Goal: Find specific page/section: Find specific page/section

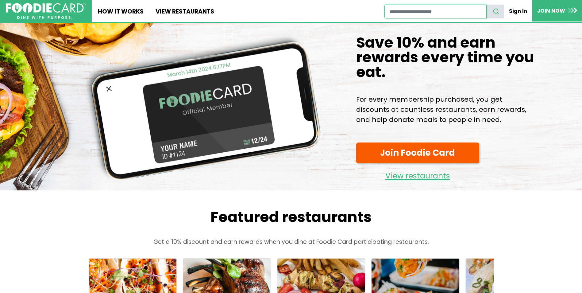
click at [440, 13] on input "restaurant search" at bounding box center [435, 12] width 102 height 14
click at [514, 10] on link "Sign In" at bounding box center [519, 11] width 28 height 13
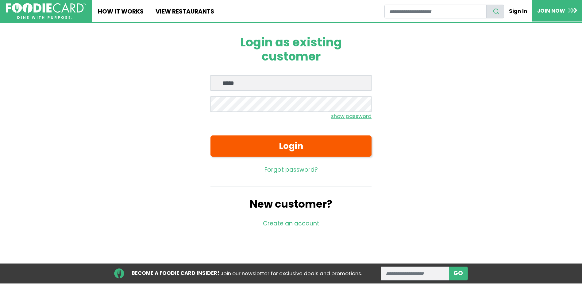
type input "**********"
click at [210, 135] on button "Login" at bounding box center [290, 145] width 161 height 21
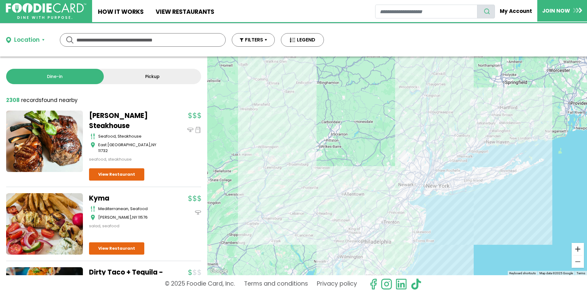
click at [580, 249] on button "Zoom in" at bounding box center [577, 249] width 12 height 12
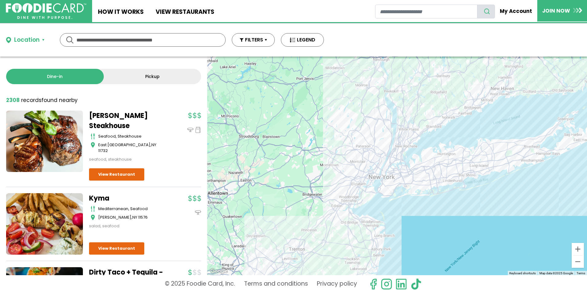
drag, startPoint x: 527, startPoint y: 229, endPoint x: 456, endPoint y: 200, distance: 76.5
click at [456, 200] on div at bounding box center [397, 165] width 380 height 218
click at [575, 246] on button "Zoom in" at bounding box center [577, 249] width 12 height 12
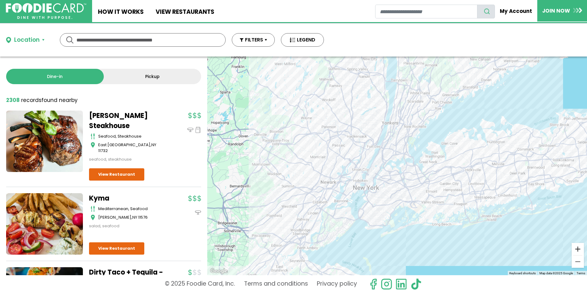
click at [575, 246] on button "Zoom in" at bounding box center [577, 249] width 12 height 12
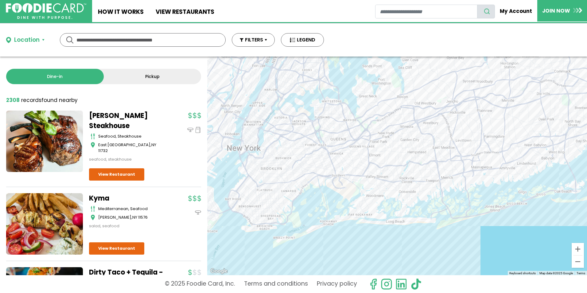
drag, startPoint x: 543, startPoint y: 241, endPoint x: 452, endPoint y: 180, distance: 110.3
click at [452, 180] on div at bounding box center [397, 165] width 380 height 218
click at [579, 248] on button "Zoom in" at bounding box center [577, 249] width 12 height 12
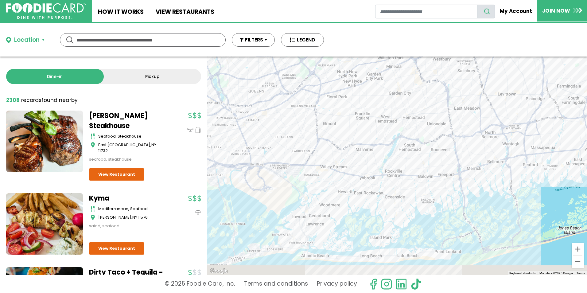
drag, startPoint x: 530, startPoint y: 233, endPoint x: 501, endPoint y: 206, distance: 38.8
click at [501, 206] on div at bounding box center [397, 165] width 380 height 218
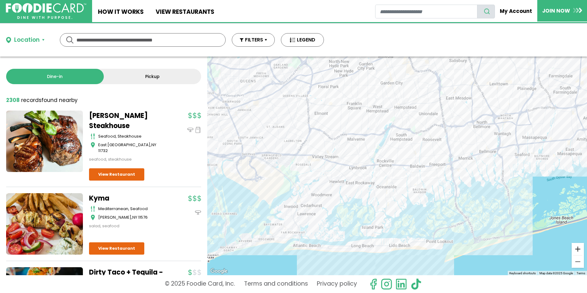
click at [581, 250] on button "Zoom in" at bounding box center [577, 249] width 12 height 12
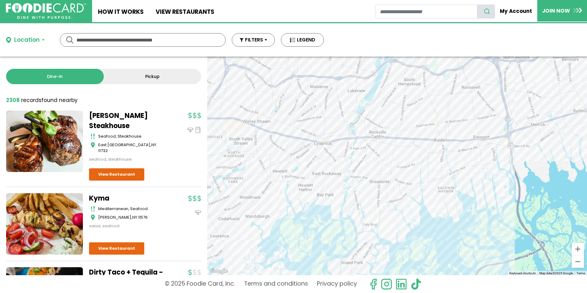
drag, startPoint x: 456, startPoint y: 242, endPoint x: 460, endPoint y: 216, distance: 26.3
click at [460, 216] on div at bounding box center [397, 165] width 380 height 218
click at [577, 250] on button "Zoom in" at bounding box center [577, 249] width 12 height 12
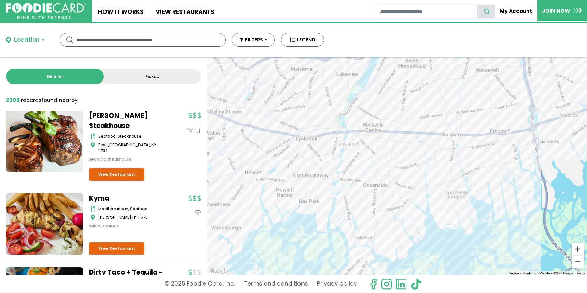
click at [577, 250] on button "Zoom in" at bounding box center [577, 249] width 12 height 12
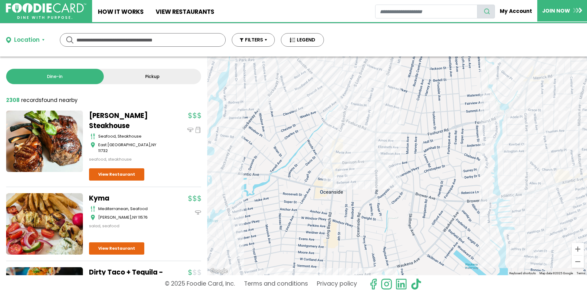
drag, startPoint x: 427, startPoint y: 257, endPoint x: 434, endPoint y: 218, distance: 38.9
click at [434, 218] on div at bounding box center [397, 165] width 380 height 218
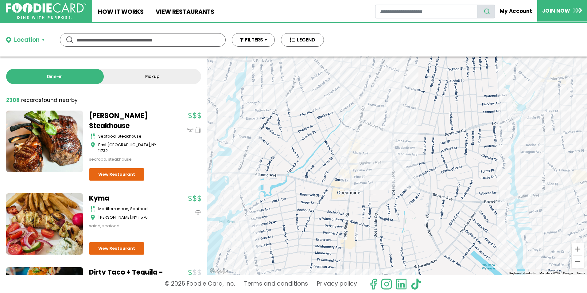
drag, startPoint x: 353, startPoint y: 217, endPoint x: 370, endPoint y: 220, distance: 17.1
click at [370, 220] on div at bounding box center [397, 165] width 380 height 218
click at [580, 251] on button "Zoom in" at bounding box center [577, 249] width 12 height 12
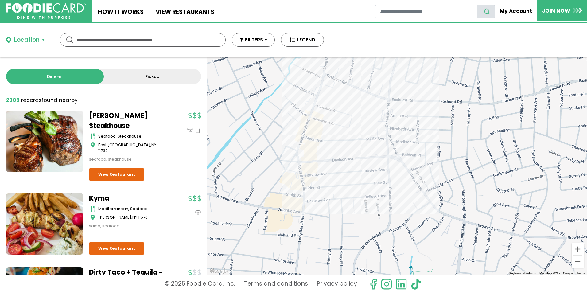
click at [306, 150] on div at bounding box center [397, 165] width 380 height 218
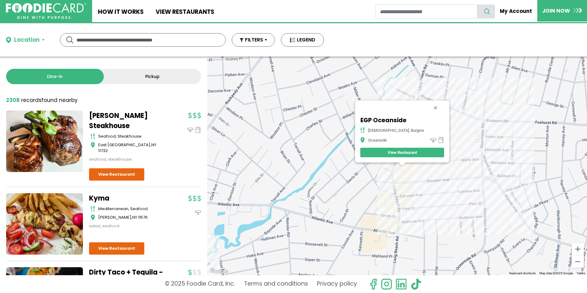
click at [428, 108] on button "Close" at bounding box center [435, 107] width 15 height 15
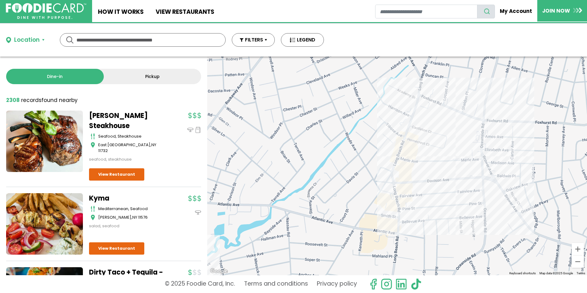
click at [406, 157] on div at bounding box center [397, 165] width 380 height 218
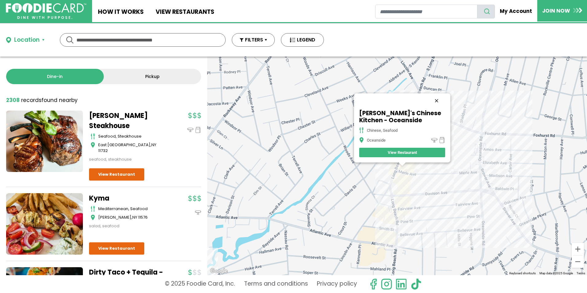
click at [437, 100] on button "Close" at bounding box center [436, 100] width 15 height 15
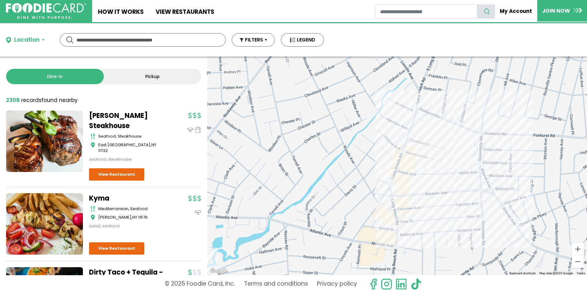
click at [407, 161] on div at bounding box center [397, 165] width 380 height 218
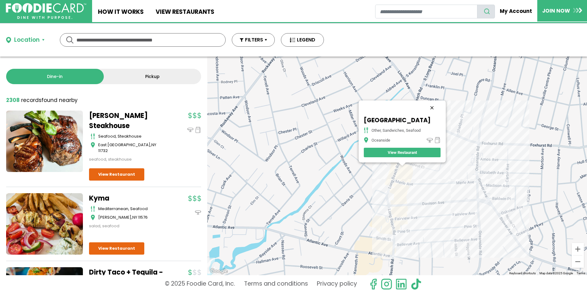
click at [435, 100] on button "Close" at bounding box center [431, 107] width 15 height 15
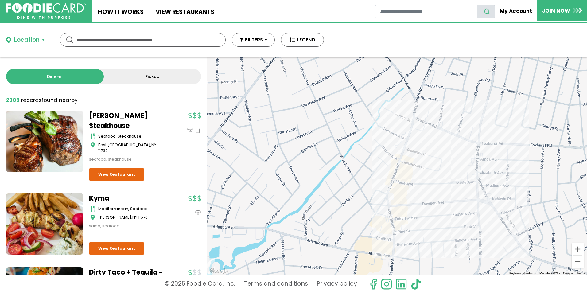
click at [411, 165] on div at bounding box center [397, 165] width 380 height 218
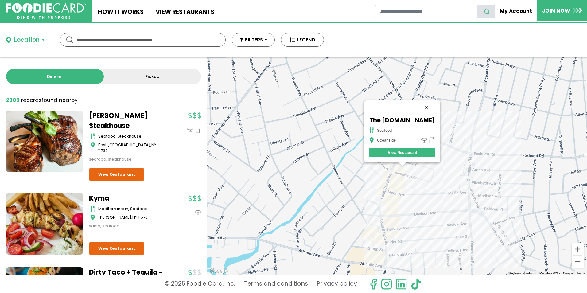
click at [434, 100] on button "Close" at bounding box center [426, 107] width 15 height 15
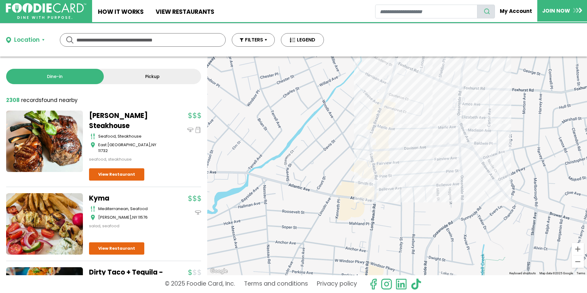
drag, startPoint x: 411, startPoint y: 216, endPoint x: 401, endPoint y: 150, distance: 66.6
click at [401, 150] on div at bounding box center [397, 165] width 380 height 218
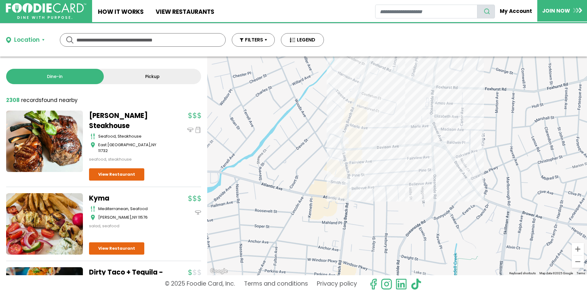
drag, startPoint x: 368, startPoint y: 221, endPoint x: 341, endPoint y: 218, distance: 26.3
click at [341, 218] on div at bounding box center [397, 165] width 380 height 218
drag, startPoint x: 481, startPoint y: 224, endPoint x: 495, endPoint y: 146, distance: 79.4
click at [495, 147] on div at bounding box center [397, 165] width 380 height 218
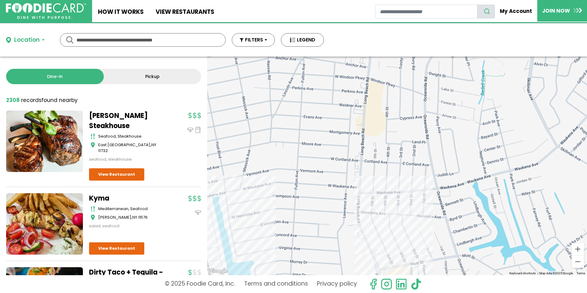
click at [361, 224] on div at bounding box center [397, 165] width 380 height 218
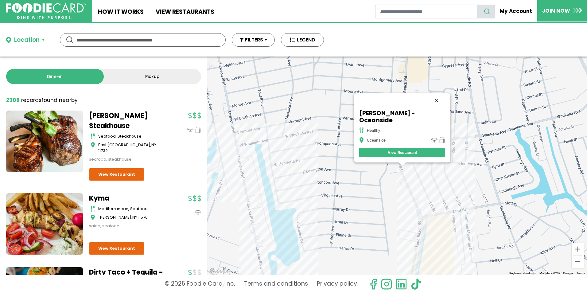
click at [429, 106] on button "Close" at bounding box center [436, 100] width 15 height 15
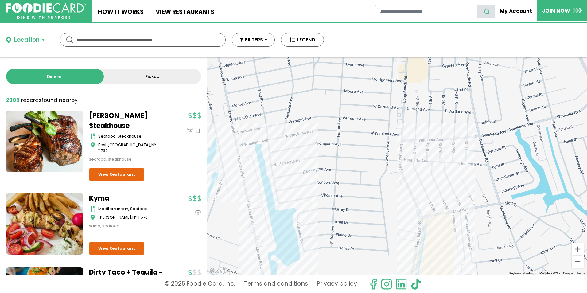
click at [415, 203] on div at bounding box center [397, 165] width 380 height 218
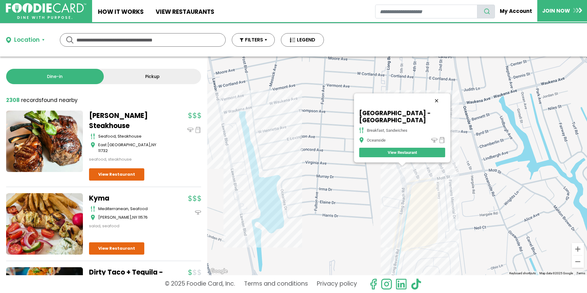
click at [437, 102] on button "Close" at bounding box center [436, 100] width 15 height 15
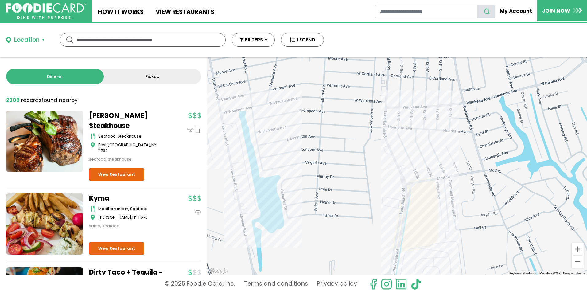
click at [407, 166] on div at bounding box center [397, 165] width 380 height 218
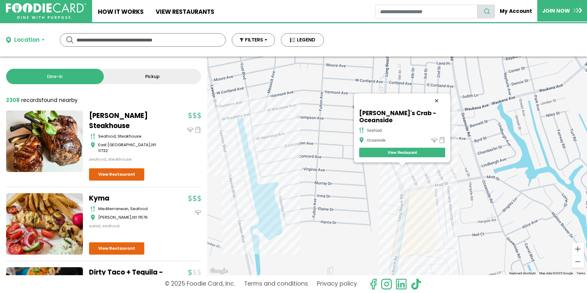
click at [429, 108] on button "Close" at bounding box center [436, 100] width 15 height 15
